Goal: Task Accomplishment & Management: Use online tool/utility

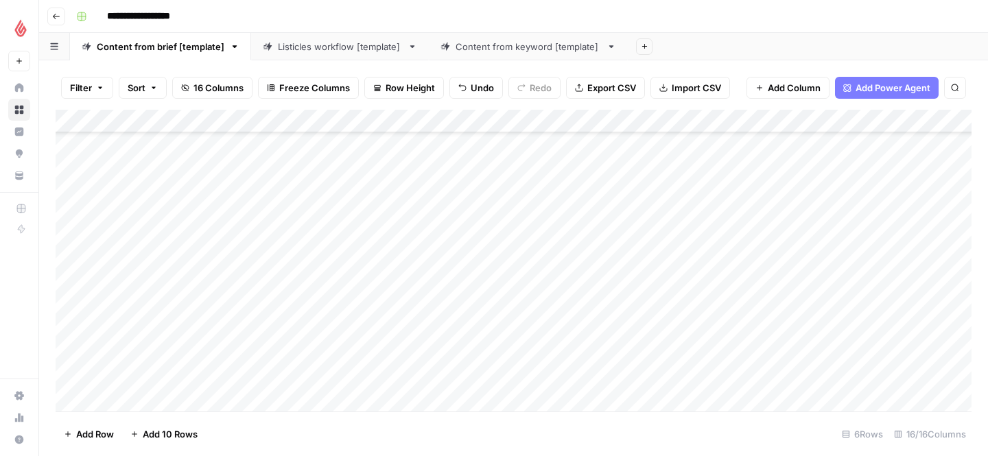
scroll to position [106, 0]
click at [141, 352] on div "Add Column" at bounding box center [514, 261] width 916 height 302
click at [213, 338] on div "Add Column" at bounding box center [514, 261] width 916 height 302
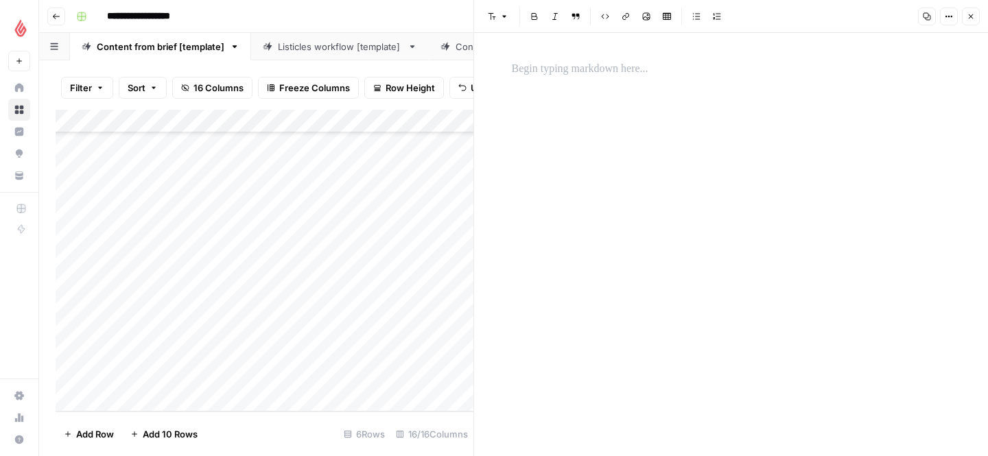
click at [539, 72] on p at bounding box center [731, 69] width 439 height 18
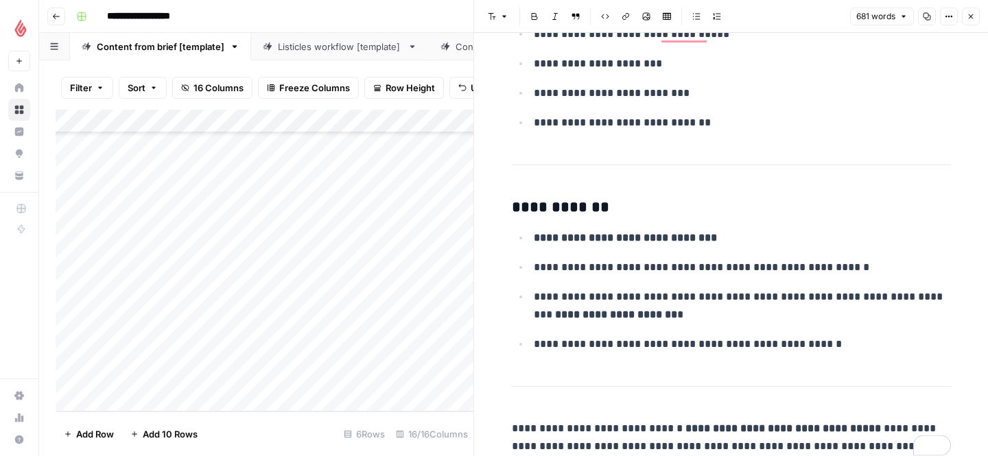
scroll to position [2448, 0]
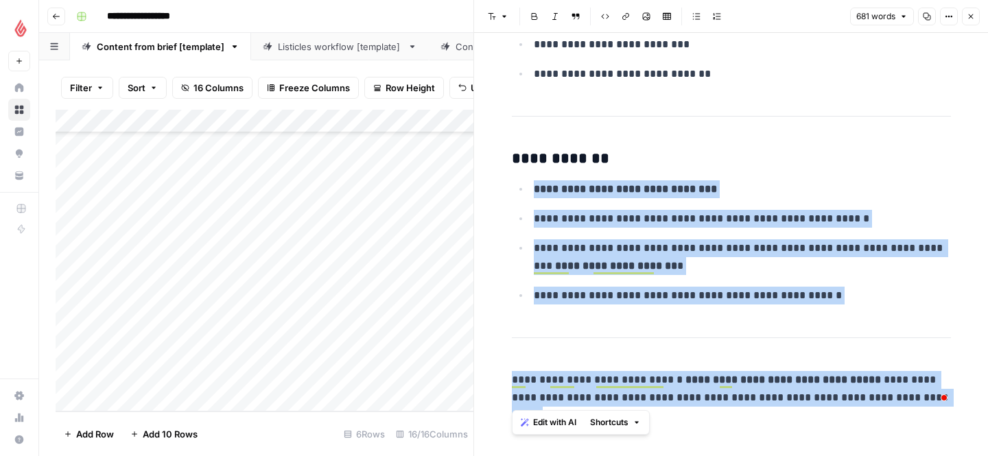
drag, startPoint x: 934, startPoint y: 399, endPoint x: 553, endPoint y: 322, distance: 388.4
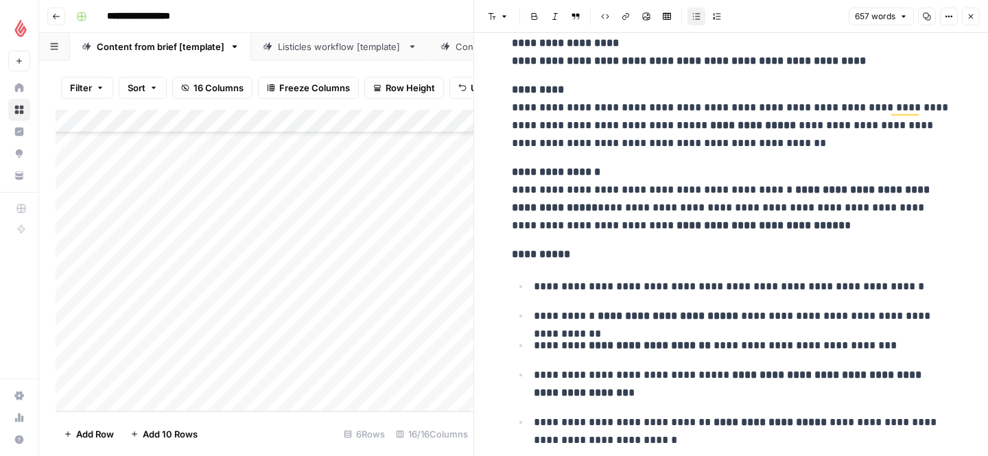
scroll to position [0, 0]
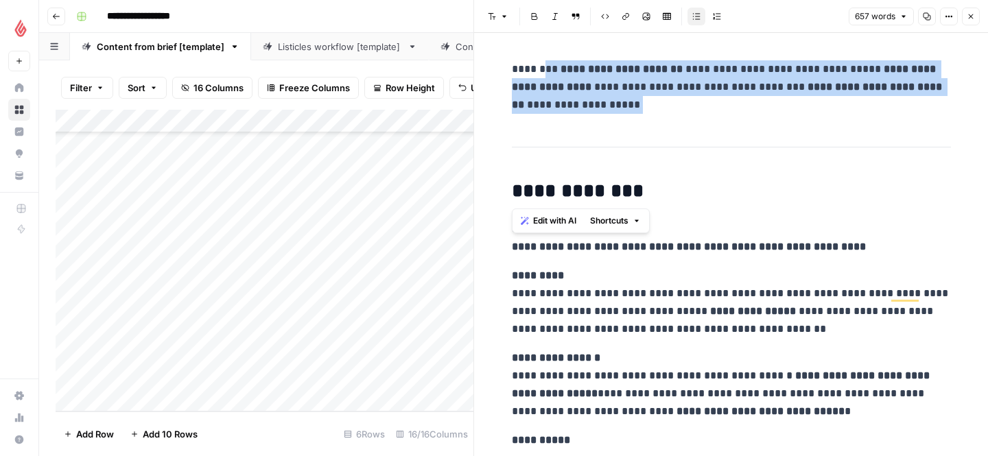
drag, startPoint x: 957, startPoint y: 148, endPoint x: 541, endPoint y: 65, distance: 423.8
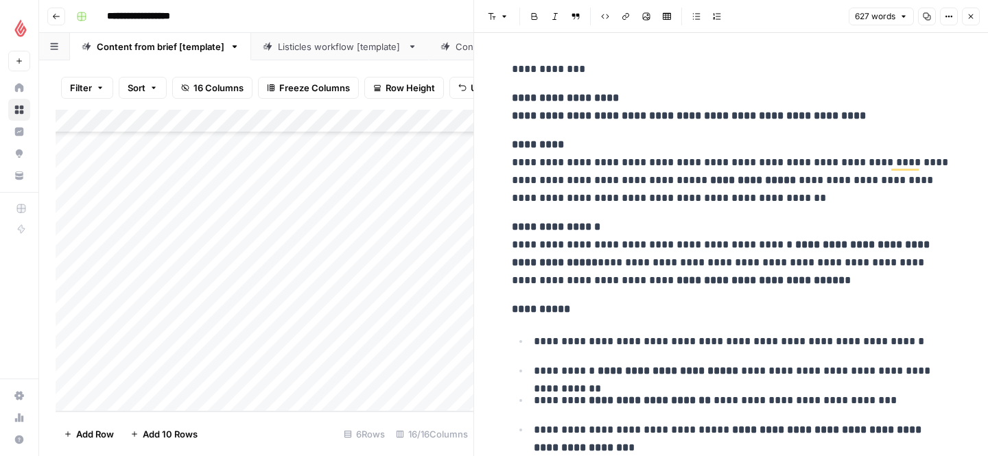
click at [973, 21] on button "Close" at bounding box center [970, 17] width 18 height 18
